Goal: Task Accomplishment & Management: Use online tool/utility

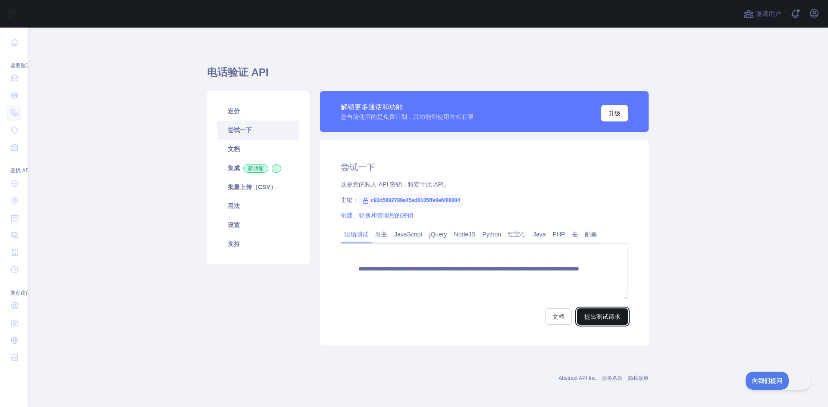
click at [592, 319] on font "提出测试请求" at bounding box center [602, 316] width 36 height 7
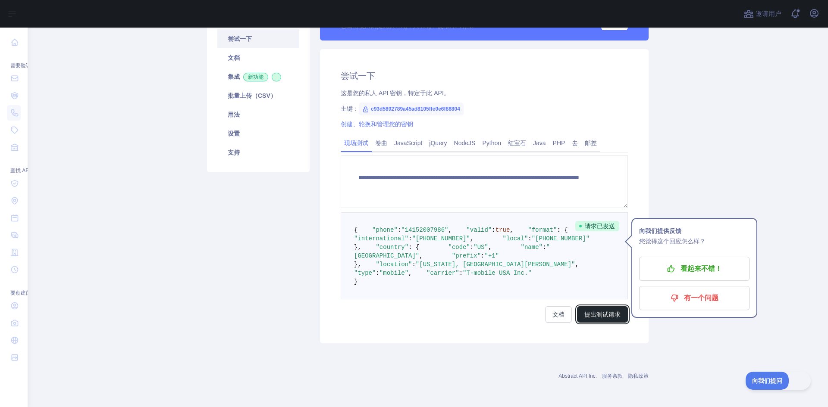
scroll to position [83, 0]
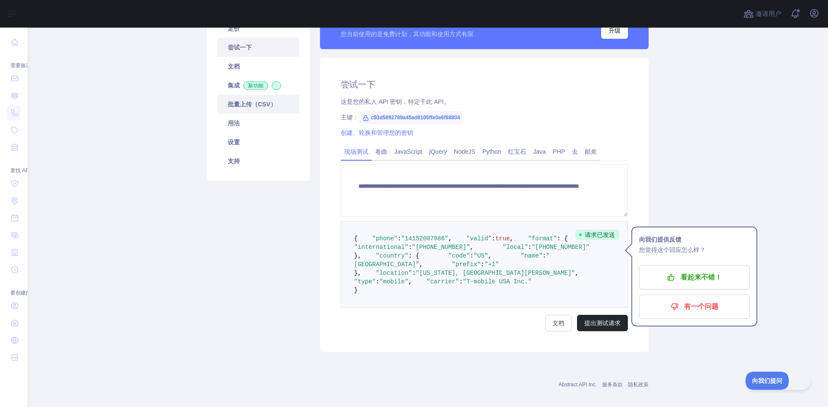
click at [264, 105] on font "批量上传（CSV）" at bounding box center [252, 104] width 49 height 7
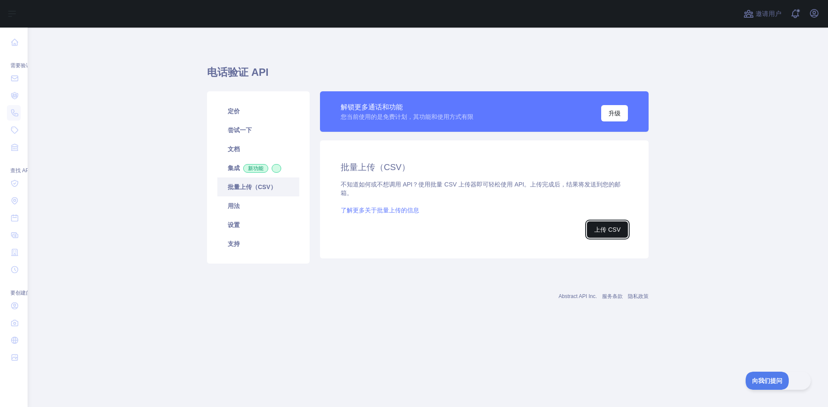
click at [598, 228] on font "上传 CSV" at bounding box center [607, 229] width 26 height 7
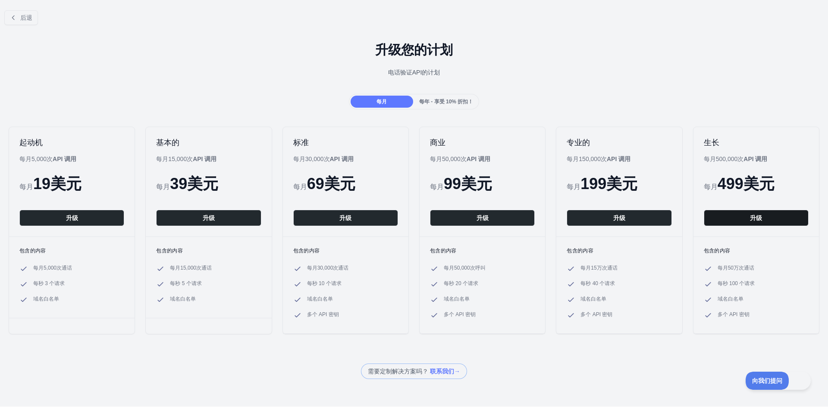
click at [735, 222] on button "升级" at bounding box center [756, 218] width 105 height 16
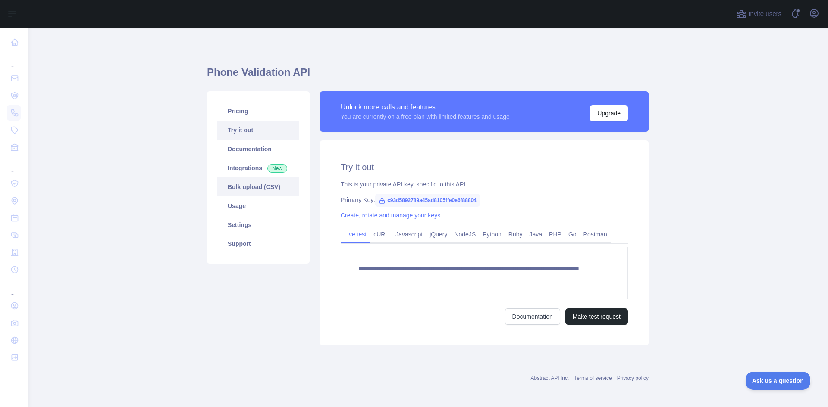
click at [253, 181] on link "Bulk upload (CSV)" at bounding box center [258, 187] width 82 height 19
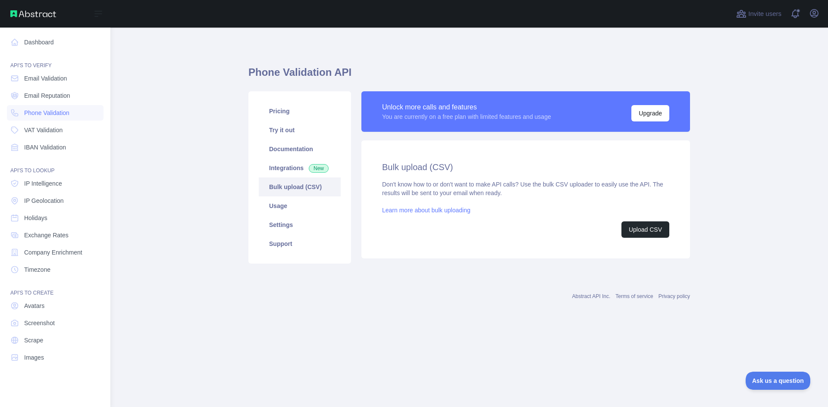
click at [25, 11] on img at bounding box center [33, 13] width 46 height 7
click at [17, 12] on img at bounding box center [33, 13] width 46 height 7
